Goal: Transaction & Acquisition: Purchase product/service

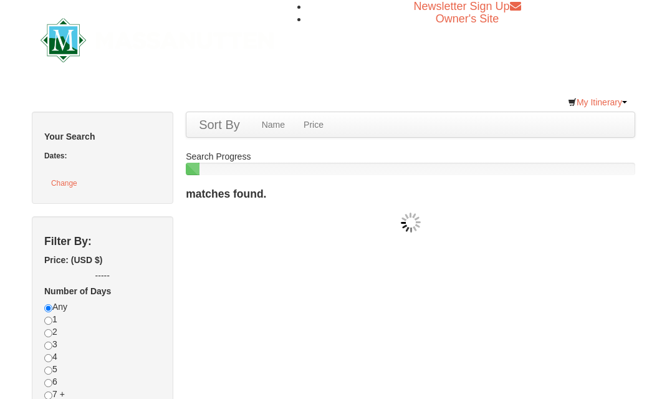
checkbox input "true"
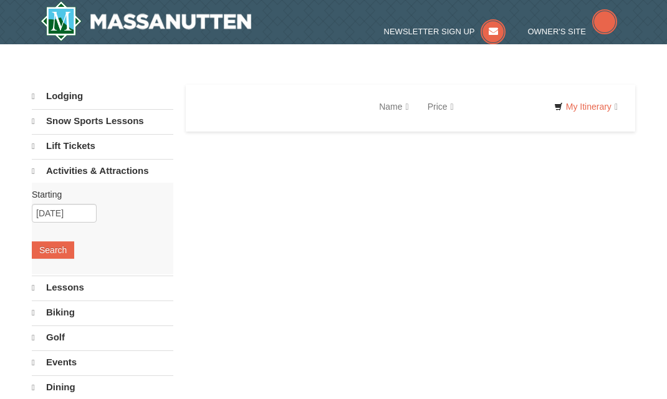
select select "10"
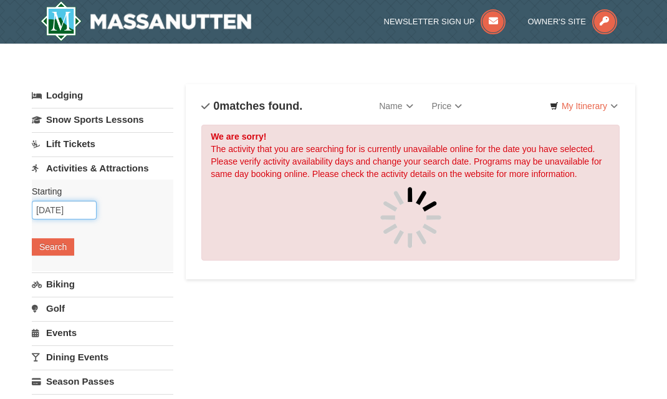
click at [75, 208] on input "[DATE]" at bounding box center [64, 210] width 65 height 19
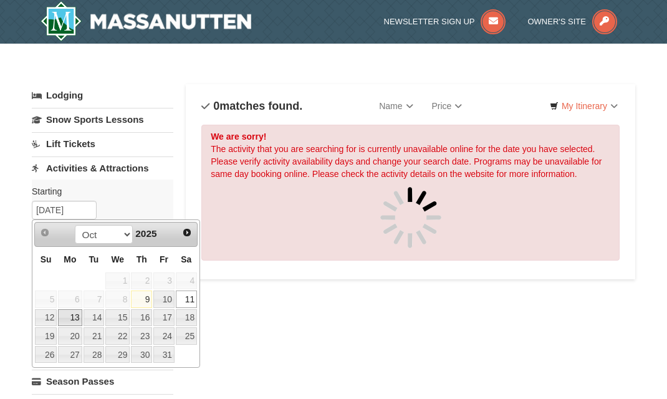
click at [66, 316] on link "13" at bounding box center [70, 317] width 24 height 17
type input "10/13/2025"
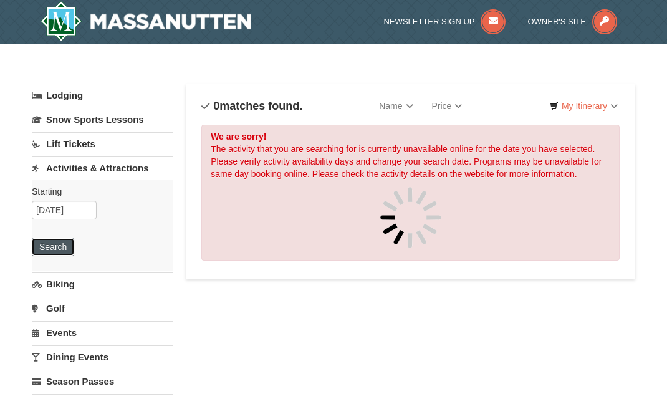
click at [56, 249] on button "Search" at bounding box center [53, 246] width 42 height 17
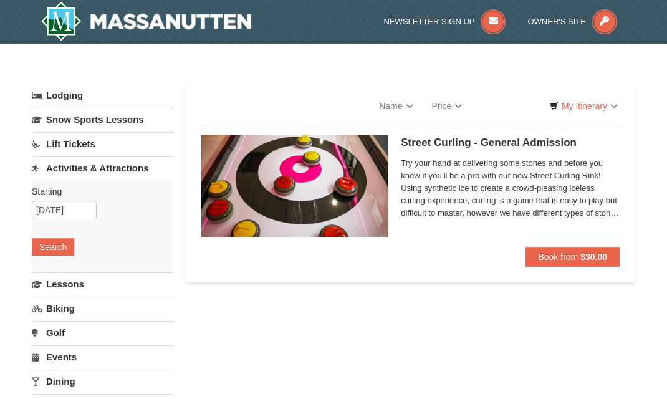
select select "10"
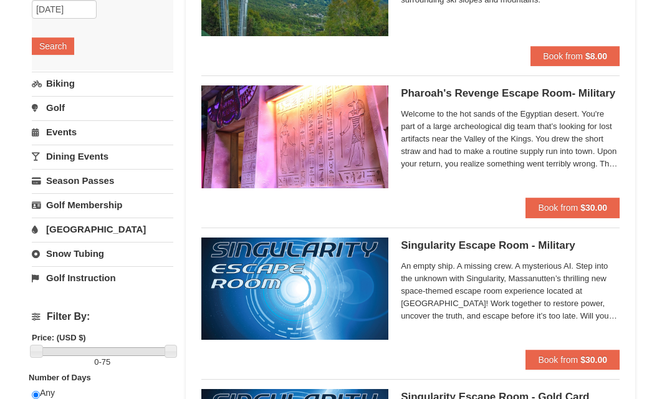
scroll to position [187, 0]
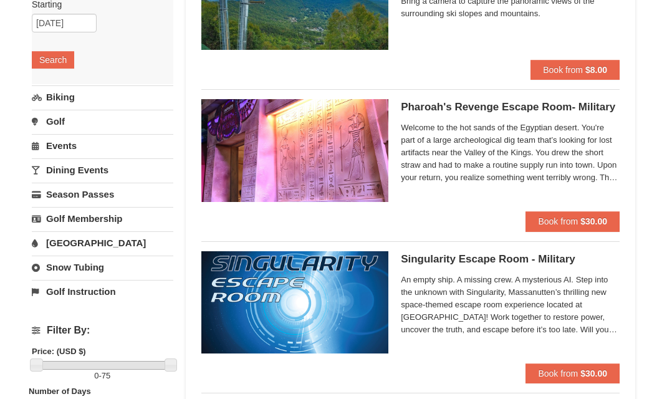
click at [57, 145] on link "Events" at bounding box center [102, 145] width 141 height 23
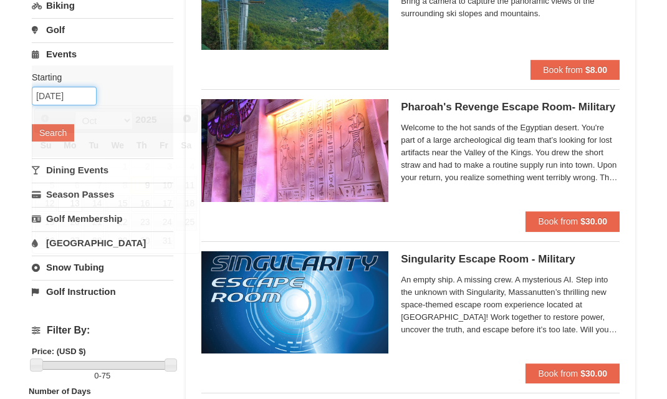
click at [60, 97] on input "[DATE]" at bounding box center [64, 96] width 65 height 19
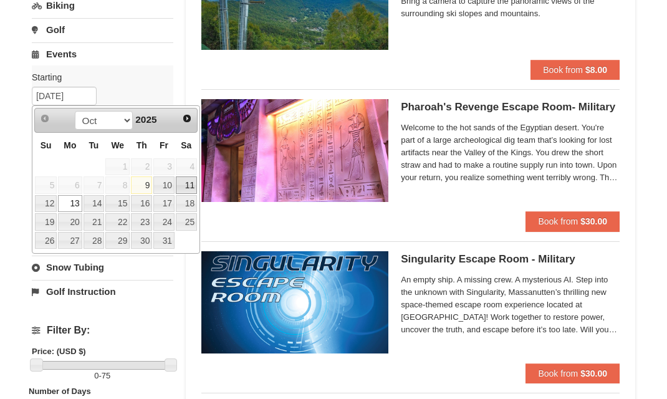
drag, startPoint x: 189, startPoint y: 185, endPoint x: 131, endPoint y: 153, distance: 66.9
click at [189, 184] on link "11" at bounding box center [186, 184] width 21 height 17
type input "10/11/2025"
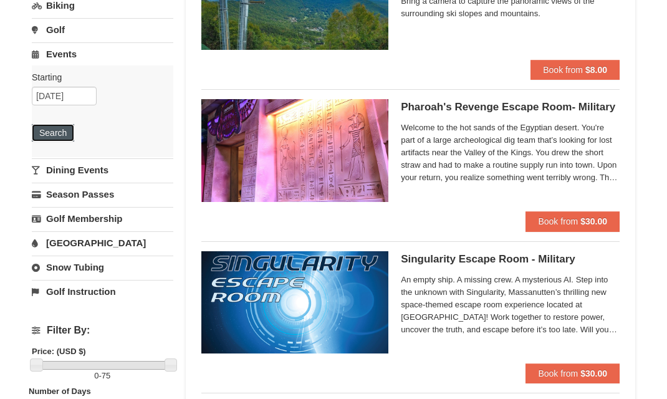
click at [64, 128] on button "Search" at bounding box center [53, 132] width 42 height 17
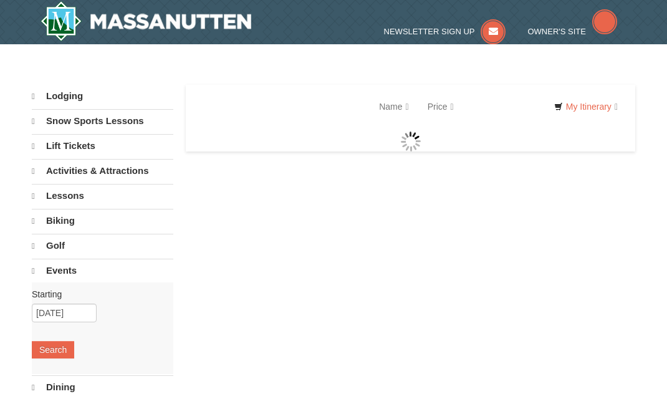
select select "10"
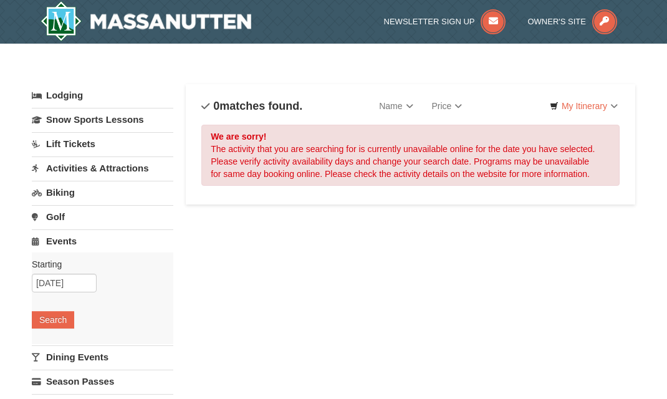
click at [102, 168] on link "Activities & Attractions" at bounding box center [102, 167] width 141 height 23
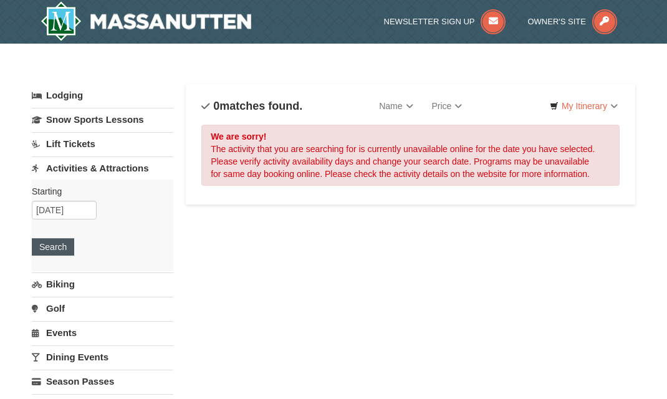
click at [44, 254] on div "Starting Please format dates MM/DD/YYYY Please format dates MM/DD/YYYY 10/11/20…" at bounding box center [102, 225] width 141 height 92
click at [49, 246] on button "Search" at bounding box center [53, 246] width 42 height 17
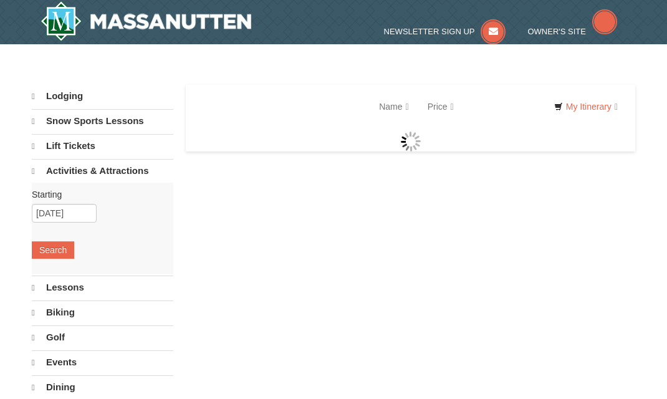
select select "10"
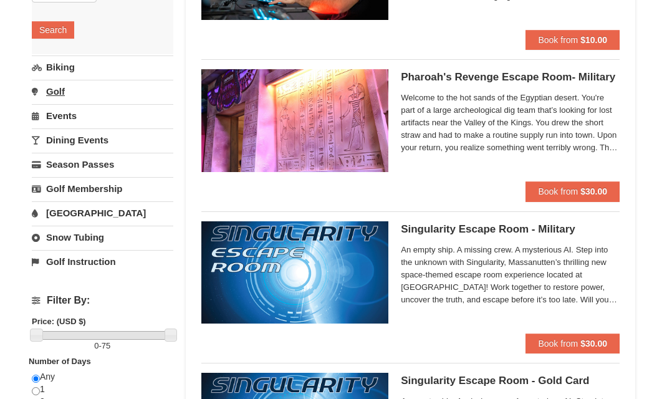
scroll to position [187, 0]
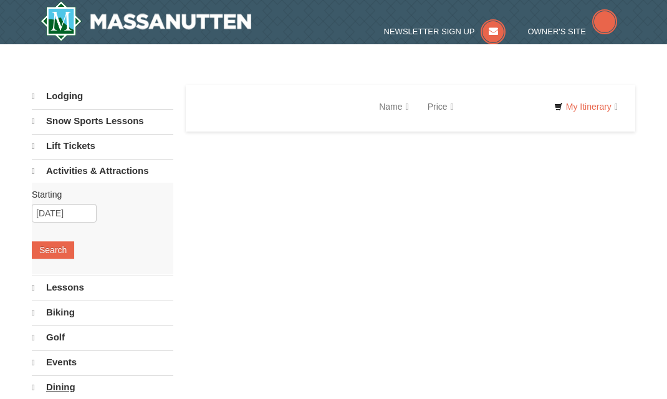
select select "10"
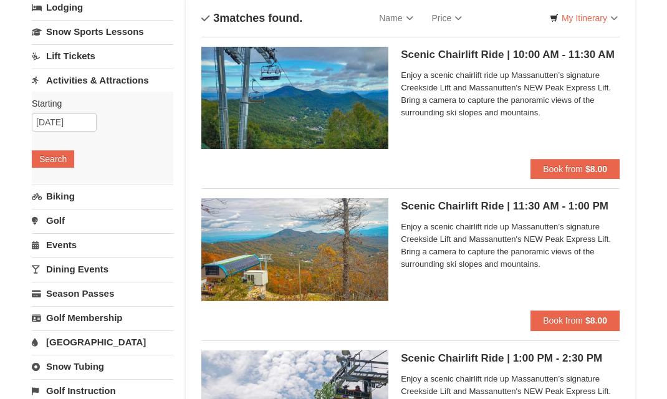
scroll to position [62, 0]
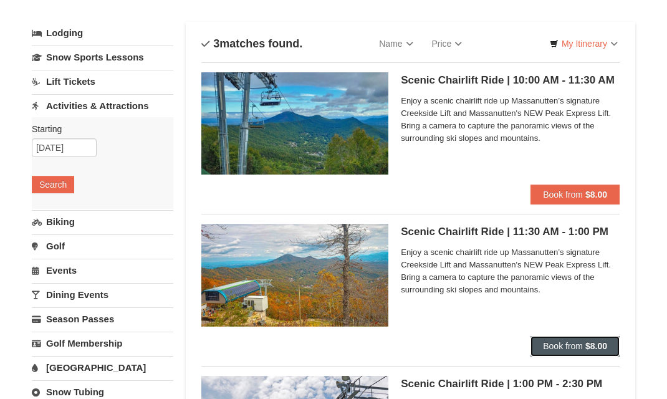
click at [578, 343] on span "Book from" at bounding box center [563, 346] width 40 height 10
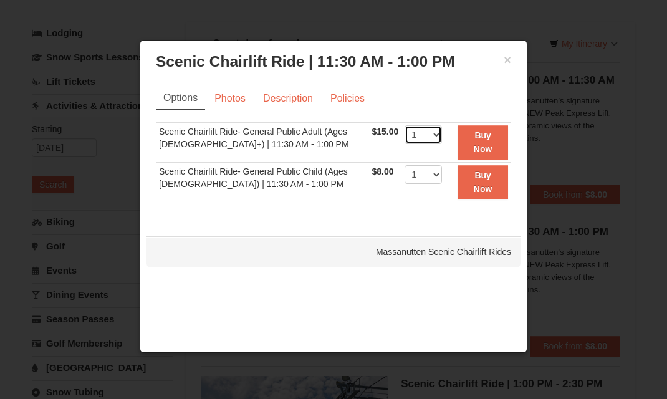
click at [430, 138] on select "1 2 3 4 5 6 7 8 9 10 11 12 13 14 15 16 17 18 19 20 21 22" at bounding box center [422, 134] width 37 height 19
click at [404, 125] on select "1 2 3 4 5 6 7 8 9 10 11 12 13 14 15 16 17 18 19 20 21 22" at bounding box center [422, 134] width 37 height 19
click at [424, 178] on select "1 2 3 4 5 6 7 8 9 10 11 12 13 14 15 16 17 18 19 20 21 22" at bounding box center [422, 174] width 37 height 19
click at [437, 184] on td "1 2 3 4 5 6 7 8 9 10 11 12 13 14 15 16 17 18 19 20 21 22 23 24 25" at bounding box center [423, 181] width 44 height 39
click at [430, 133] on select "1 2 3 4 5 6 7 8 9 10 11 12 13 14 15 16 17 18 19 20 21 22" at bounding box center [422, 134] width 37 height 19
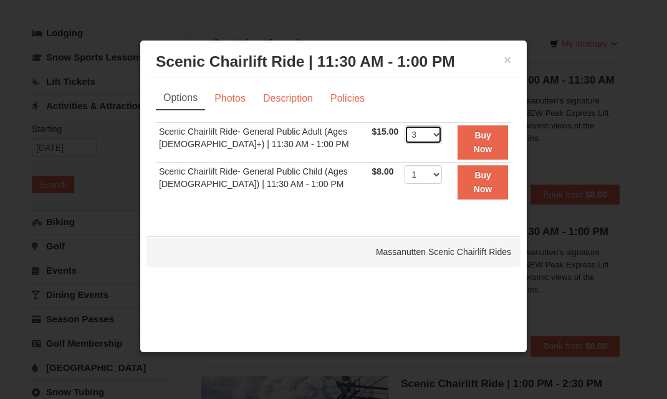
select select "2"
click at [404, 125] on select "1 2 3 4 5 6 7 8 9 10 11 12 13 14 15 16 17 18 19 20 21 22" at bounding box center [422, 134] width 37 height 19
click at [482, 145] on strong "Buy Now" at bounding box center [482, 142] width 19 height 24
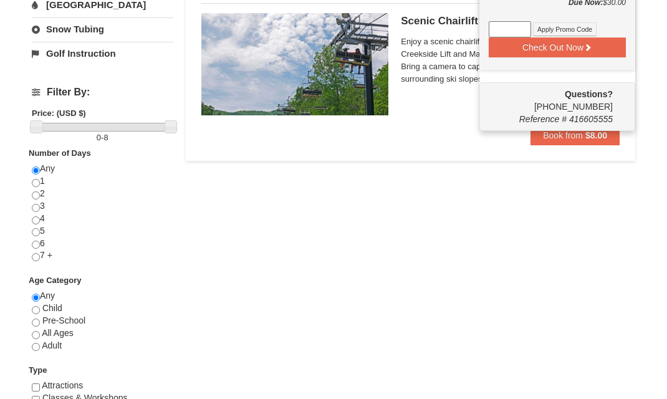
scroll to position [477, 0]
